Goal: Check status: Verify the current state of an ongoing process or item

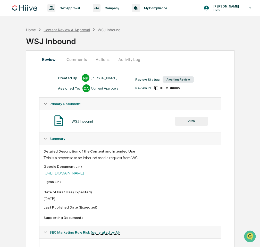
click at [62, 29] on div "Content Review & Approval" at bounding box center [67, 30] width 46 height 4
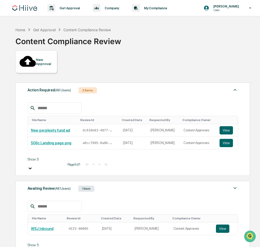
click at [54, 185] on div "Awaiting Review (All Users)" at bounding box center [49, 188] width 43 height 7
click at [47, 222] on td "WSJ Inbound" at bounding box center [46, 228] width 37 height 12
click at [48, 226] on link "WSJ Inbound" at bounding box center [42, 228] width 23 height 4
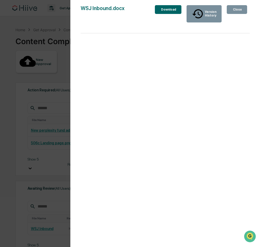
click at [62, 123] on div "Version History 09/10/2025, 04:03 PM Nathan Pitzer WSJ Inbound.docx Close Versi…" at bounding box center [130, 123] width 260 height 247
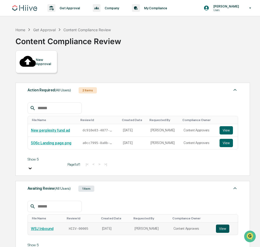
click at [218, 224] on button "View" at bounding box center [222, 228] width 13 height 8
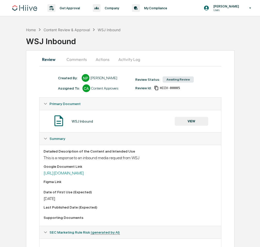
click at [125, 56] on button "Activity Log" at bounding box center [129, 59] width 30 height 12
